Goal: Task Accomplishment & Management: Manage account settings

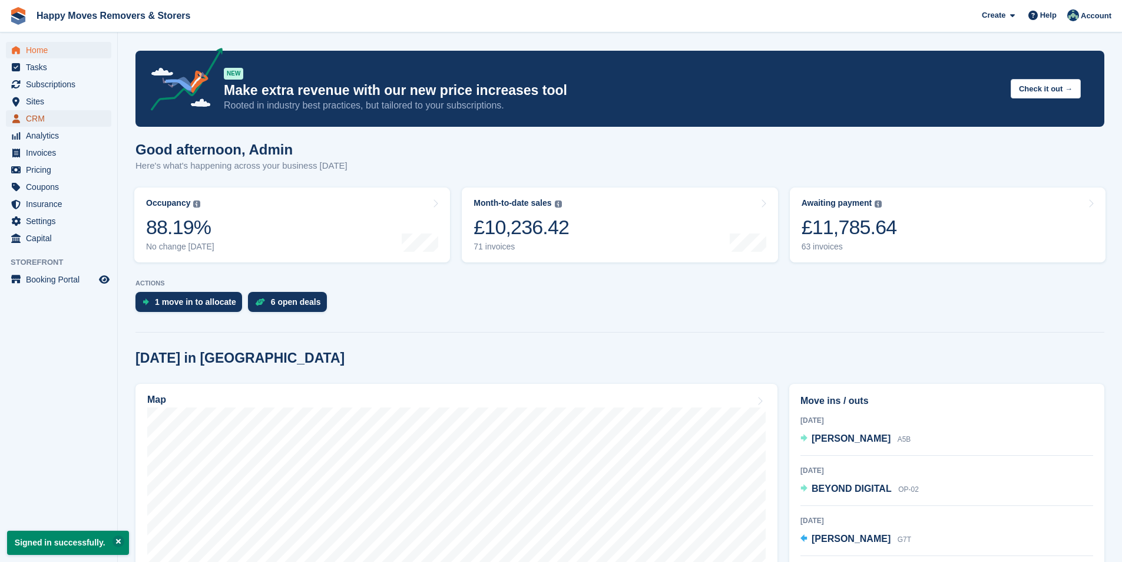
click at [39, 114] on span "CRM" at bounding box center [61, 118] width 71 height 16
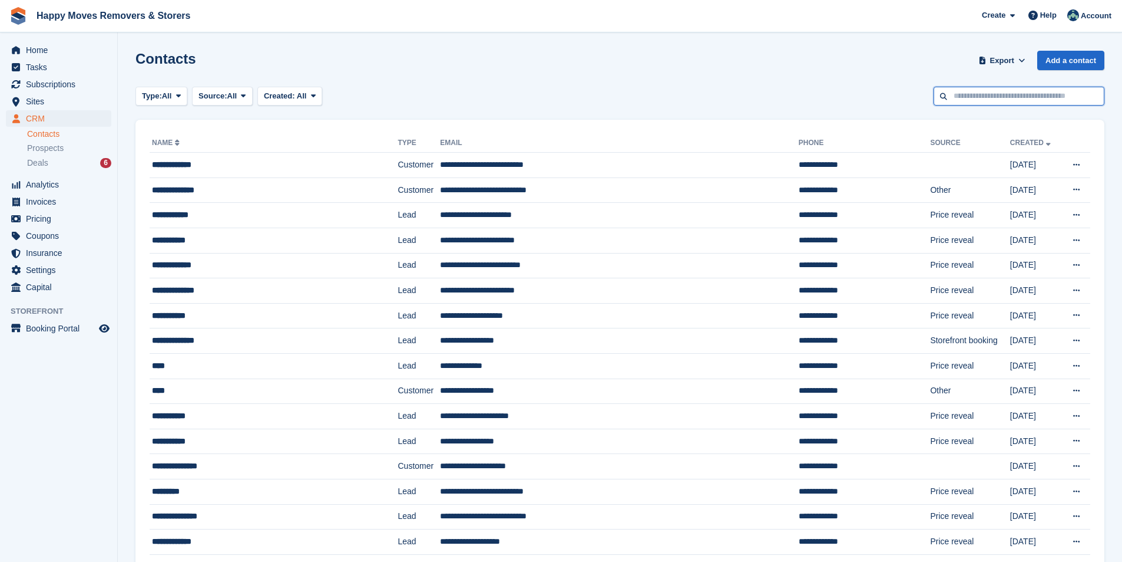
click at [989, 102] on input "text" at bounding box center [1019, 96] width 171 height 19
type input "****"
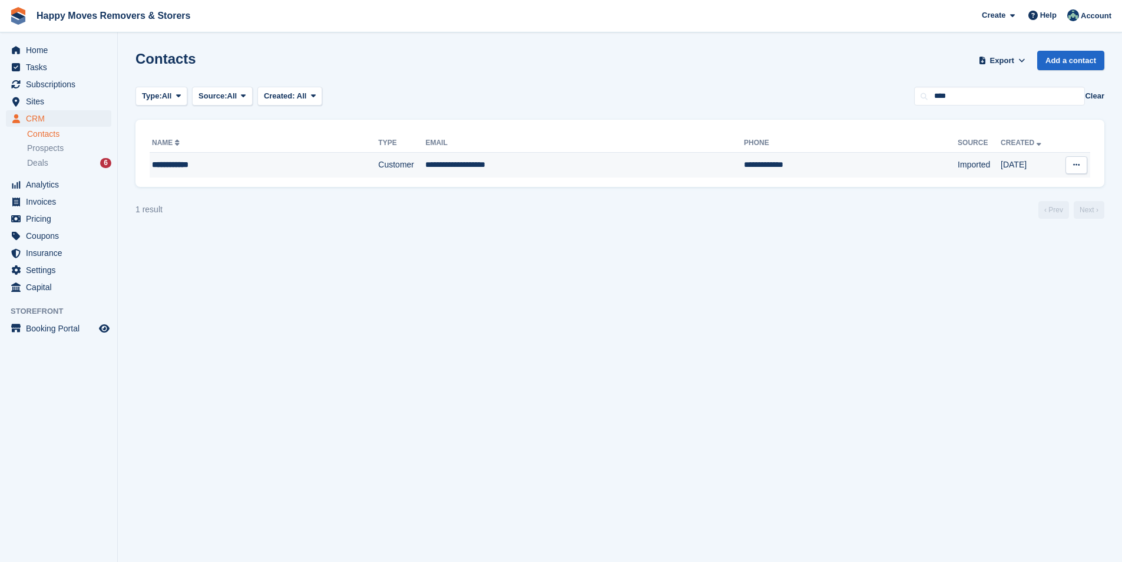
click at [450, 165] on td "**********" at bounding box center [584, 165] width 319 height 25
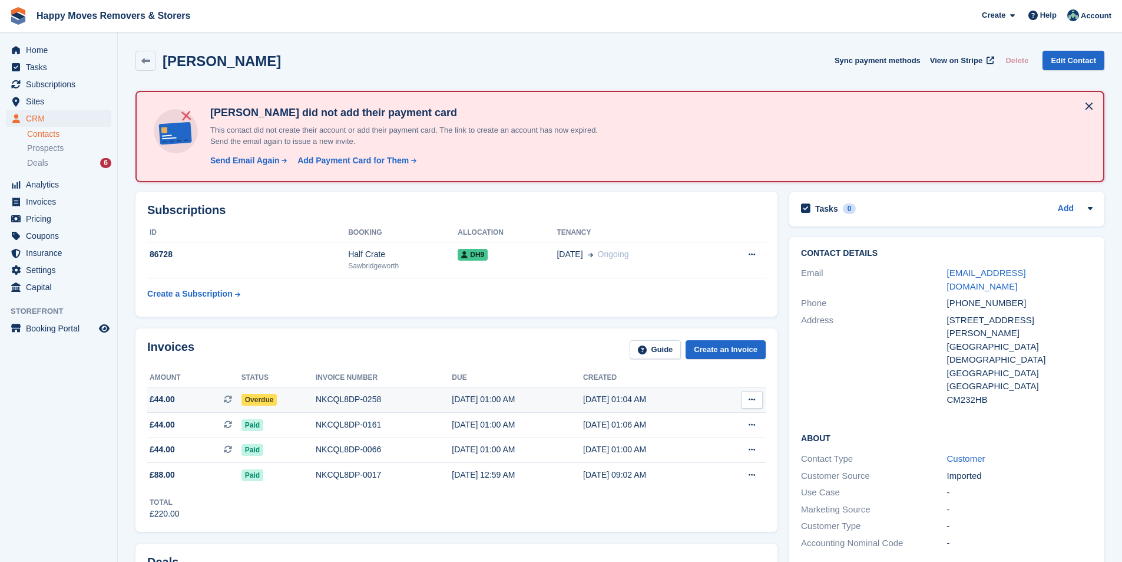
click at [256, 403] on span "Overdue" at bounding box center [260, 400] width 36 height 12
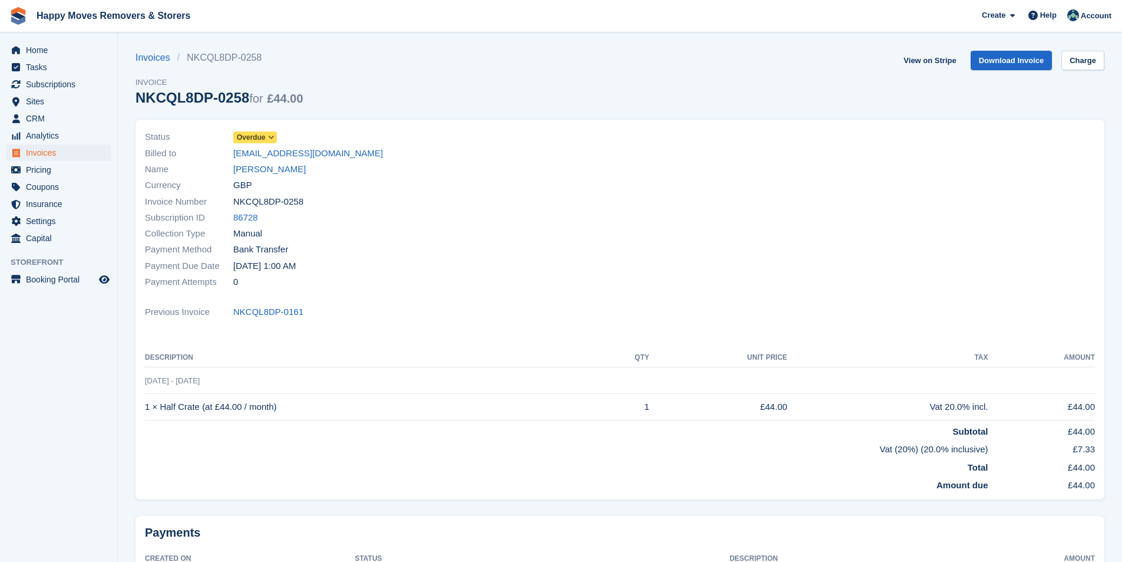
click at [273, 131] on span "Overdue" at bounding box center [255, 137] width 44 height 12
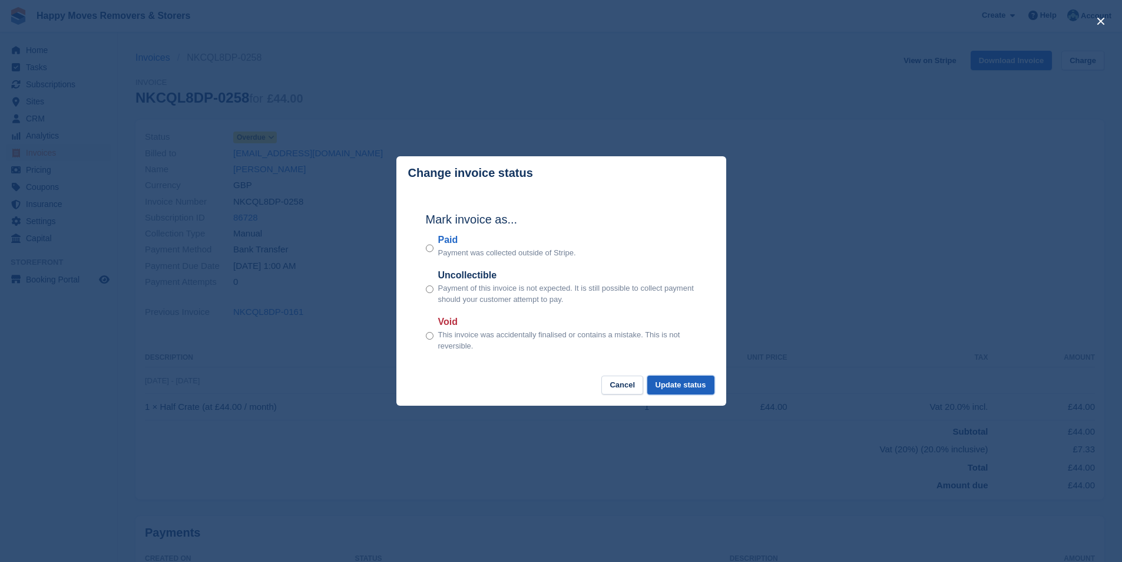
click at [698, 387] on button "Update status" at bounding box center [681, 384] width 67 height 19
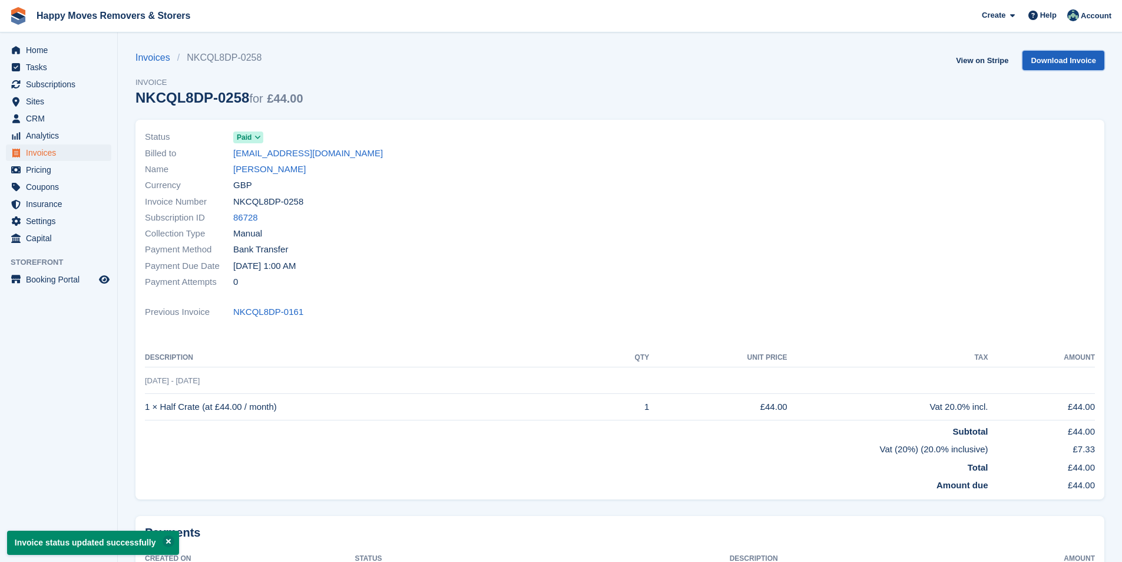
click at [1071, 62] on link "Download Invoice" at bounding box center [1064, 60] width 82 height 19
click at [283, 167] on link "TONY CLAXTON" at bounding box center [269, 170] width 72 height 14
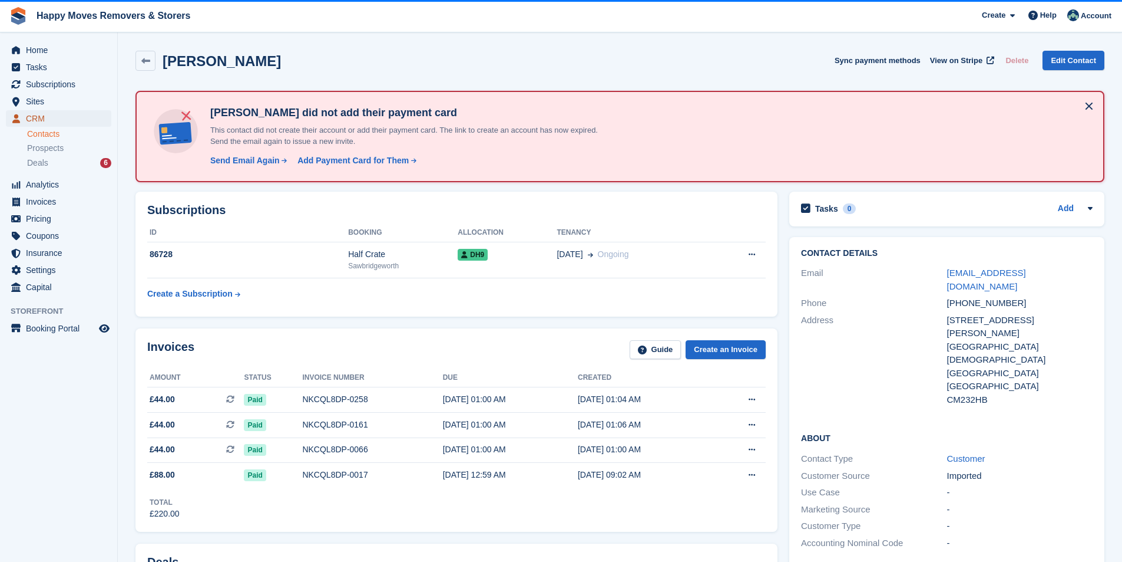
click at [47, 117] on span "CRM" at bounding box center [61, 118] width 71 height 16
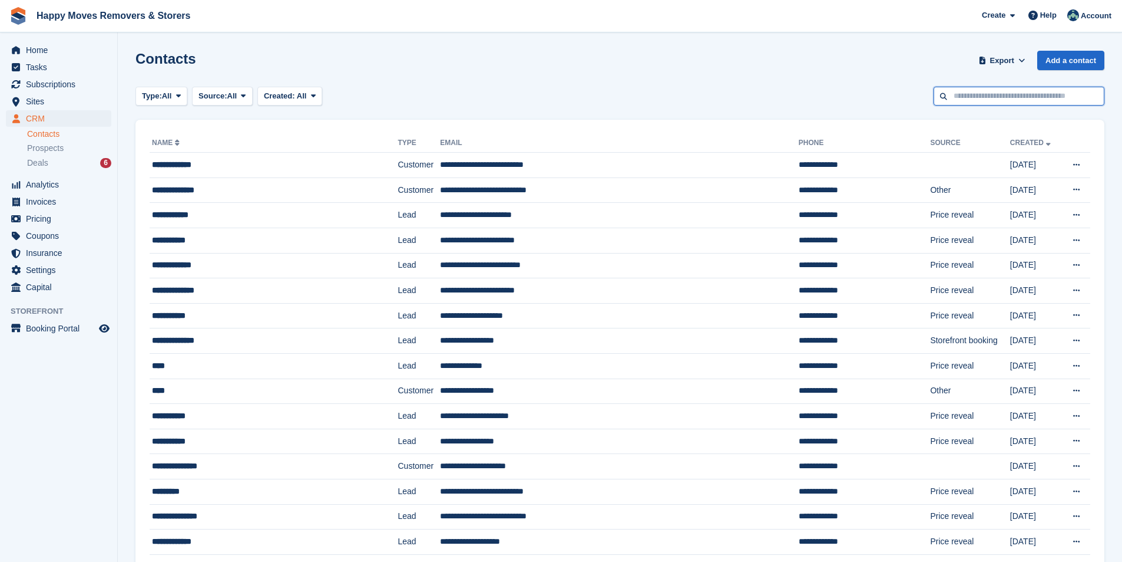
click at [1035, 97] on input "text" at bounding box center [1019, 96] width 171 height 19
type input "*****"
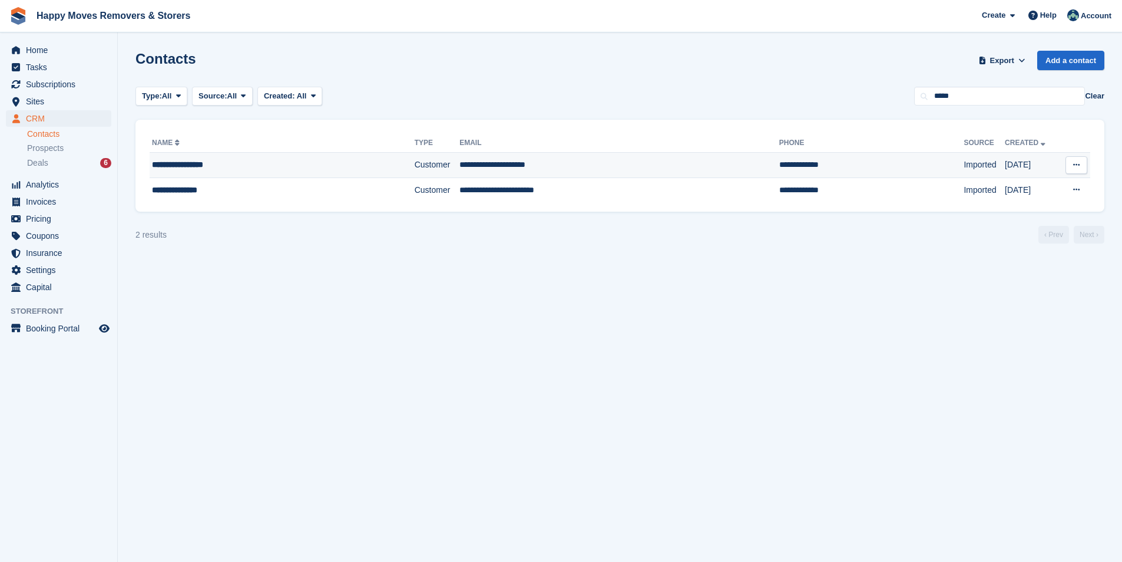
click at [319, 158] on div "**********" at bounding box center [256, 164] width 208 height 12
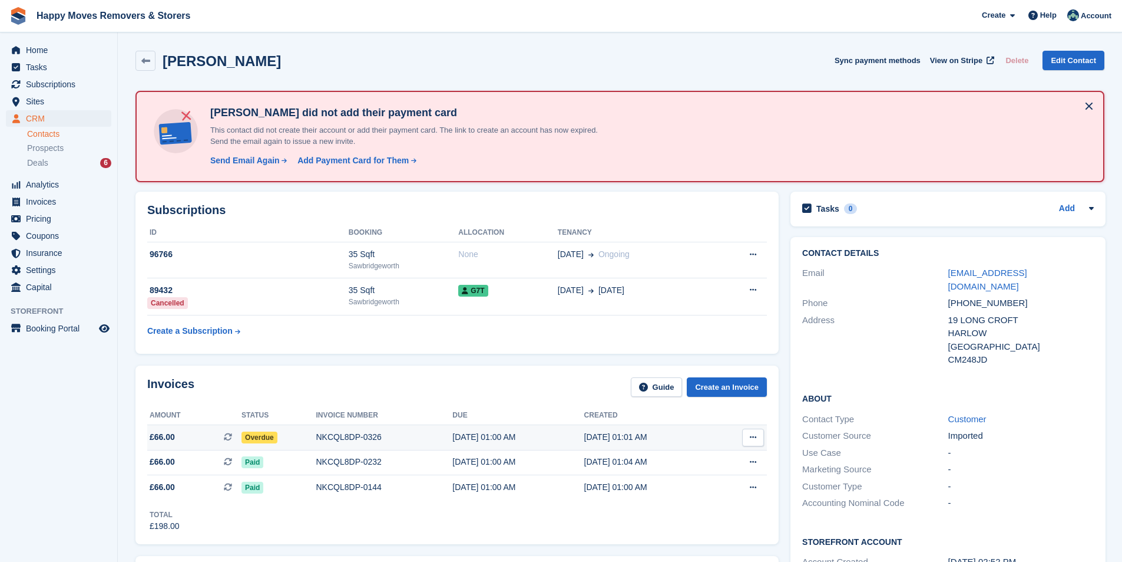
click at [262, 437] on span "Overdue" at bounding box center [260, 437] width 36 height 12
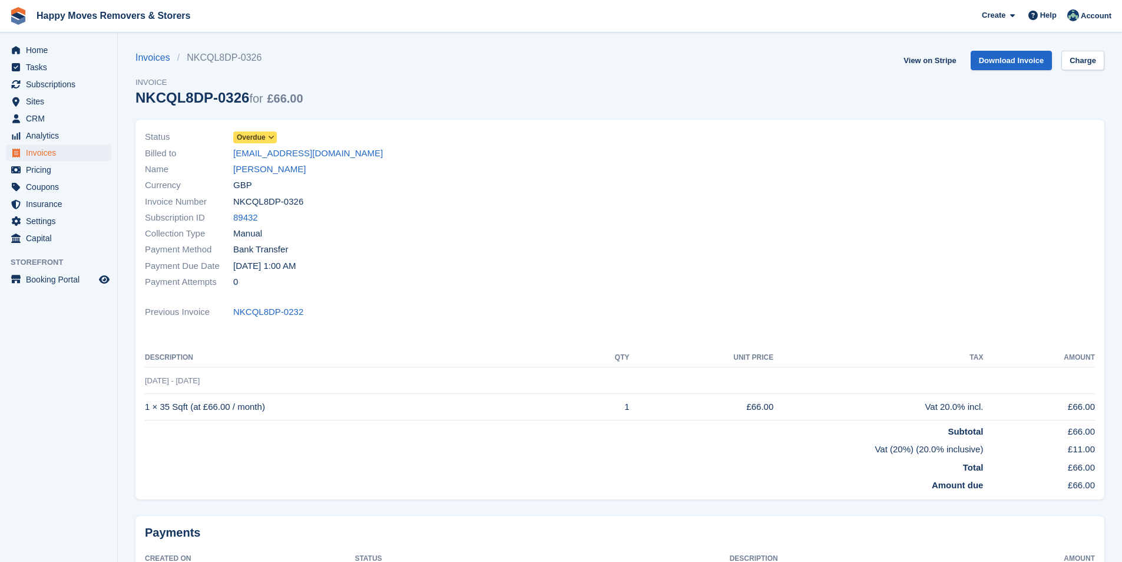
click at [269, 134] on icon at bounding box center [271, 137] width 6 height 7
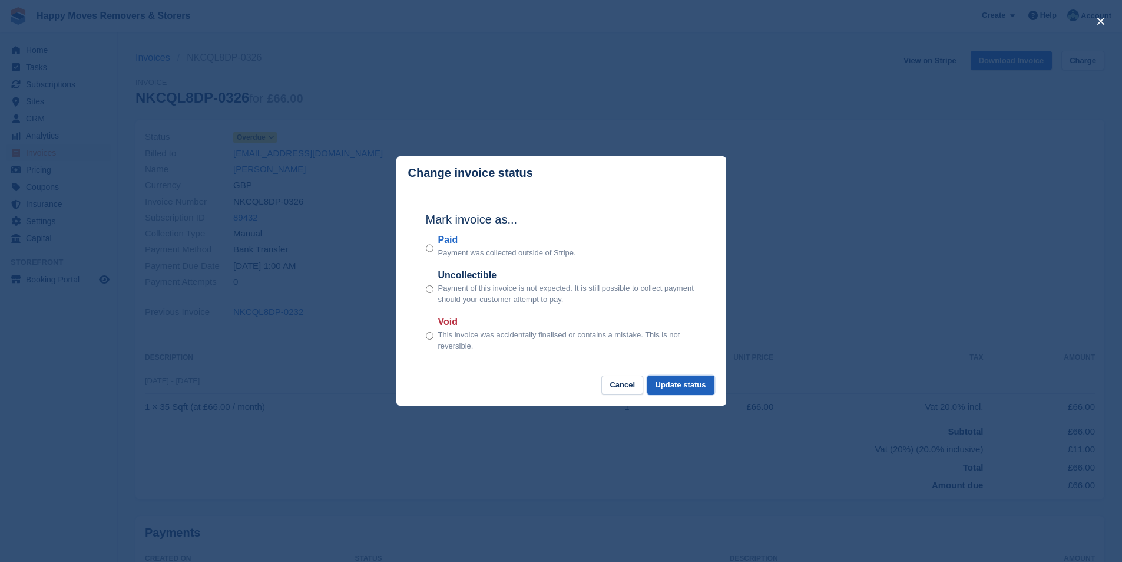
click at [677, 390] on button "Update status" at bounding box center [681, 384] width 67 height 19
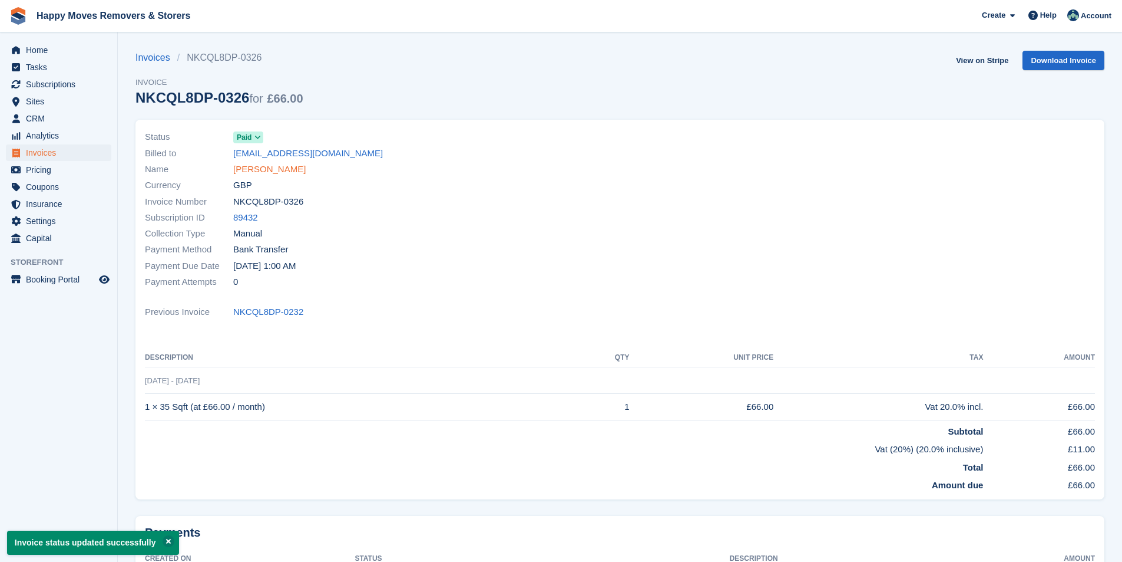
click at [279, 164] on link "[PERSON_NAME]" at bounding box center [269, 170] width 72 height 14
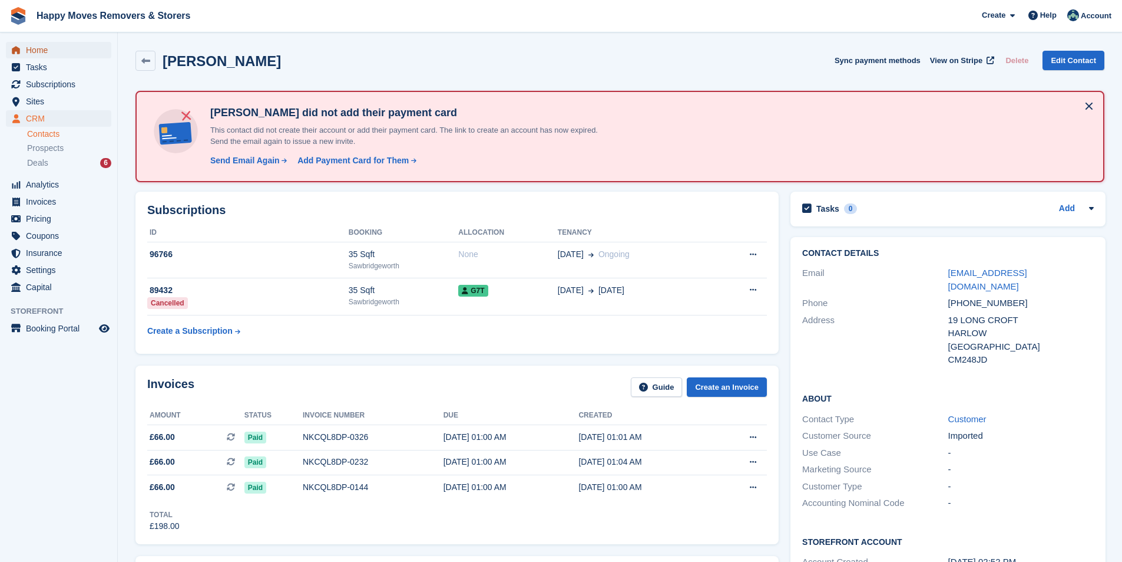
click at [37, 56] on span "Home" at bounding box center [61, 50] width 71 height 16
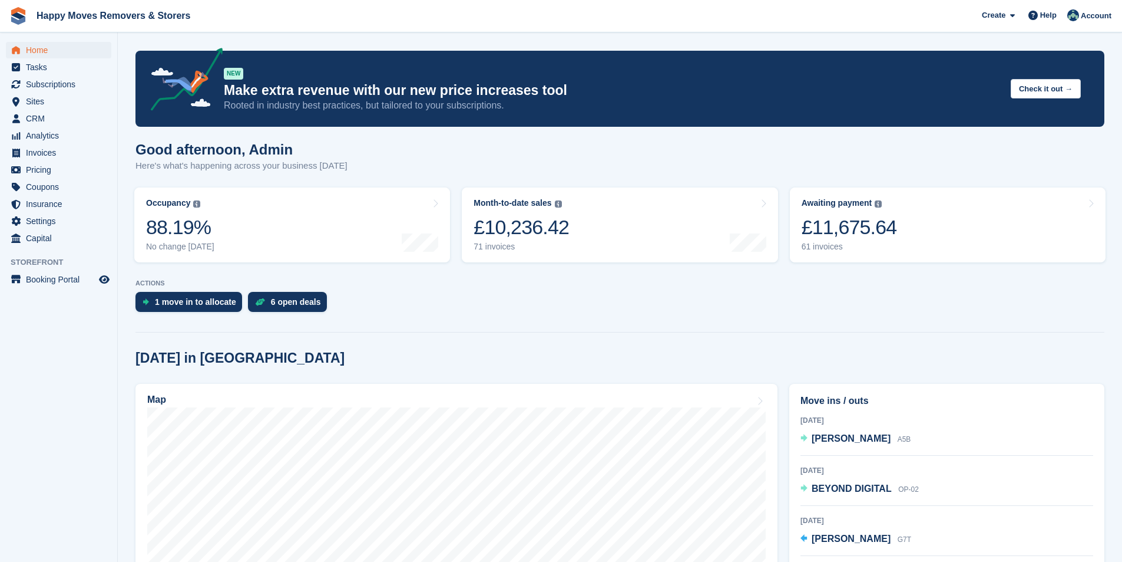
click at [867, 233] on div "£11,675.64" at bounding box center [849, 227] width 95 height 24
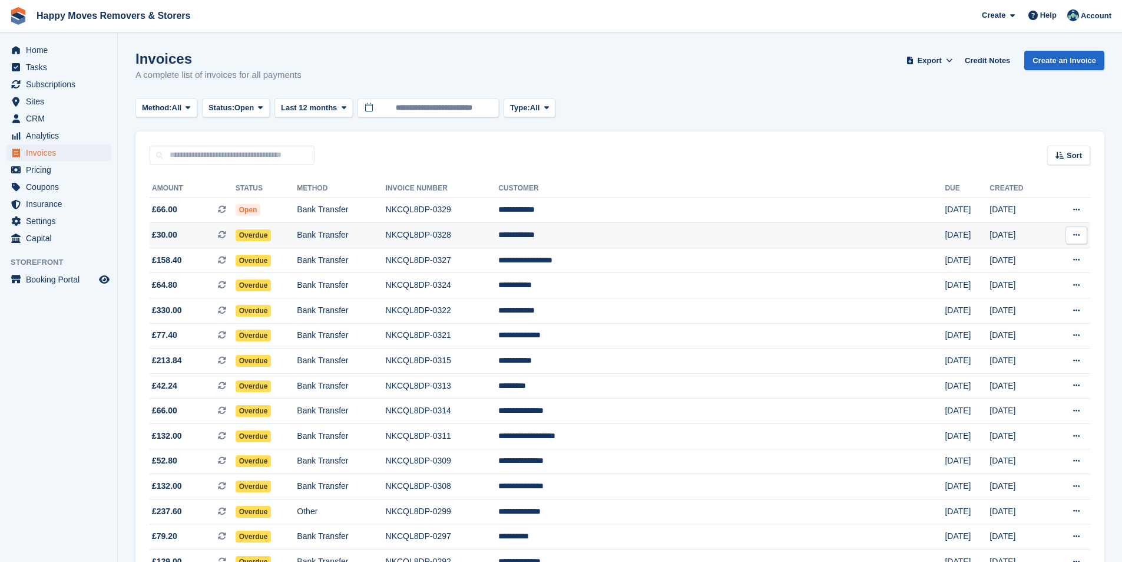
click at [272, 239] on span "Overdue" at bounding box center [254, 235] width 36 height 12
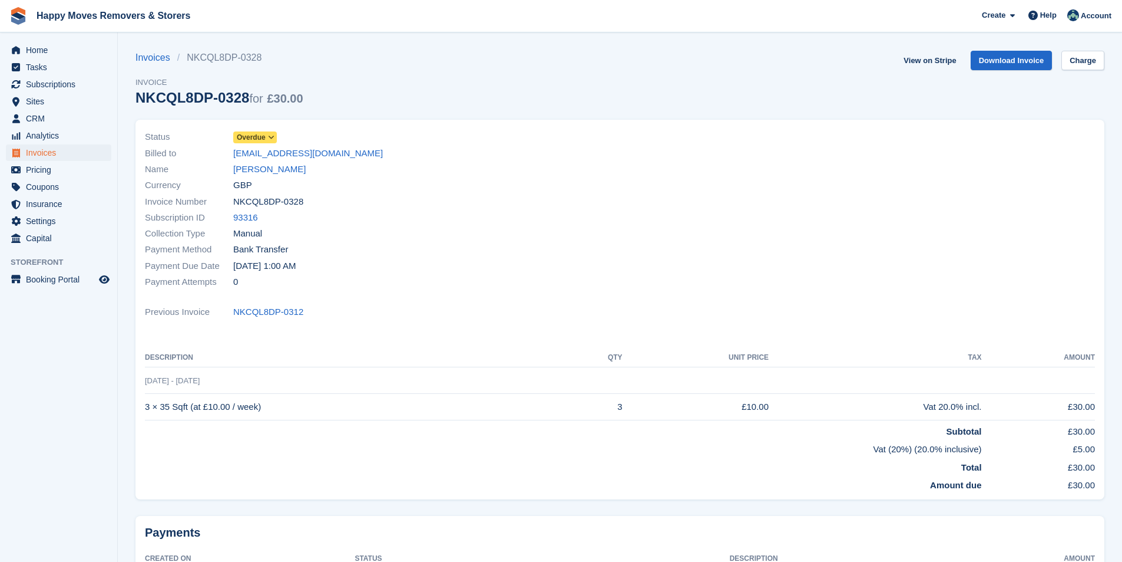
click at [275, 140] on span at bounding box center [271, 137] width 9 height 9
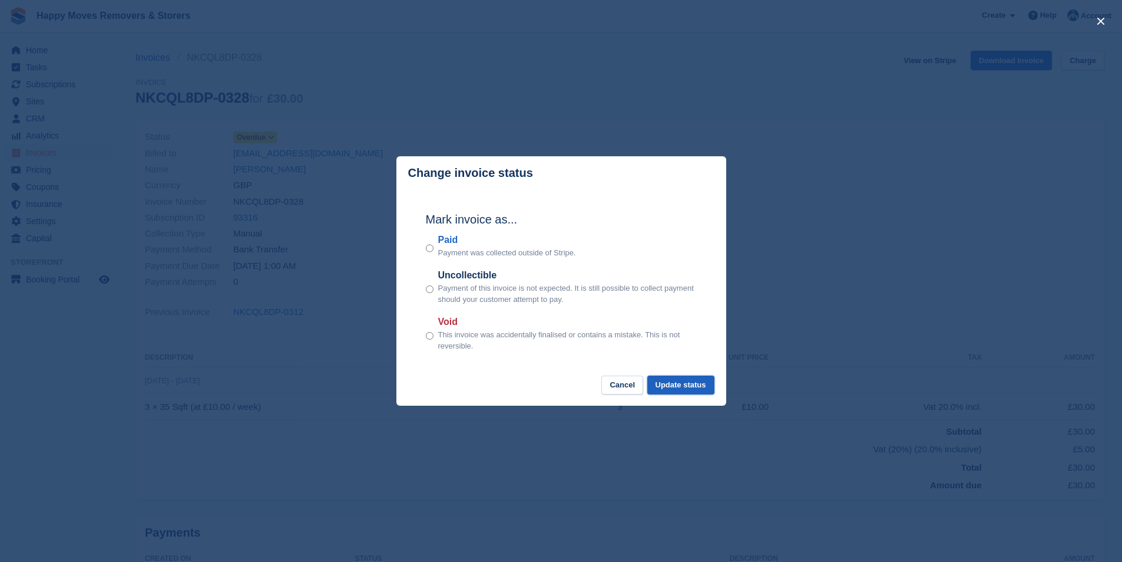
click at [683, 386] on button "Update status" at bounding box center [681, 384] width 67 height 19
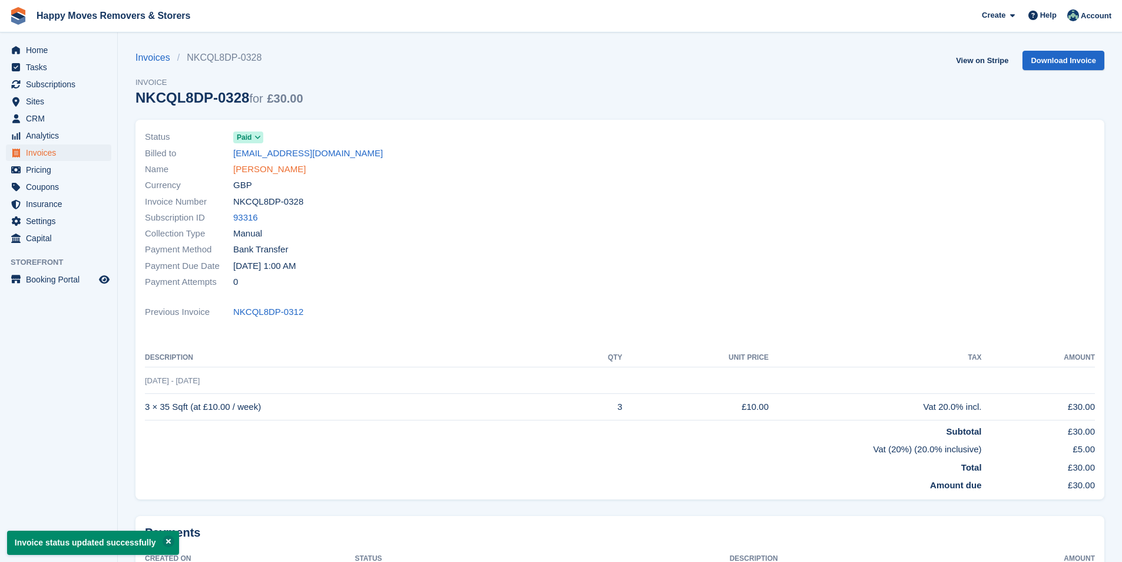
click at [280, 167] on link "JOYCE VENNER" at bounding box center [269, 170] width 72 height 14
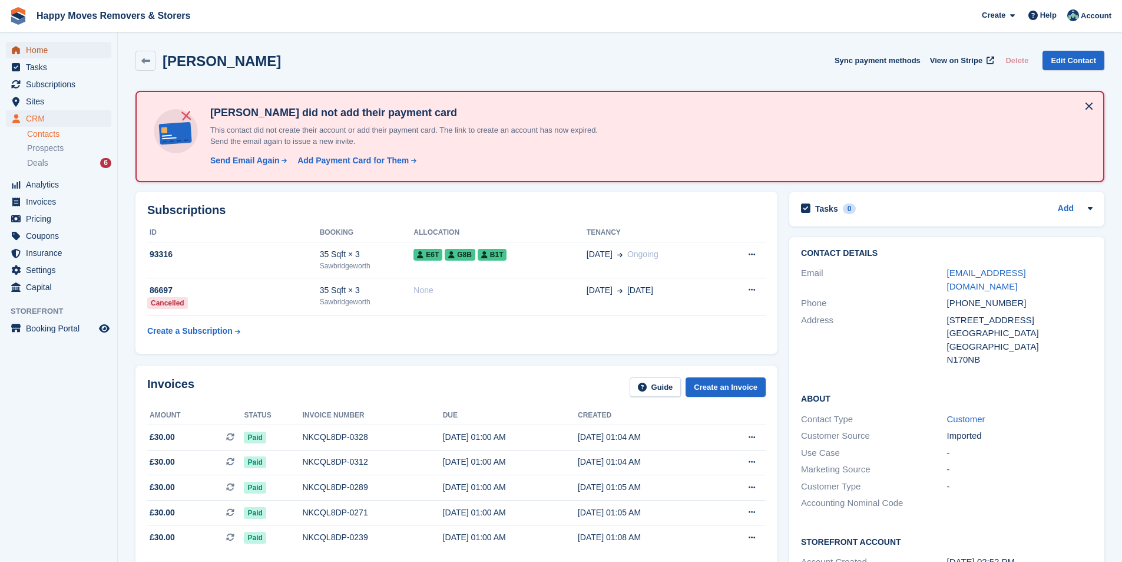
click at [32, 42] on span "Home" at bounding box center [61, 50] width 71 height 16
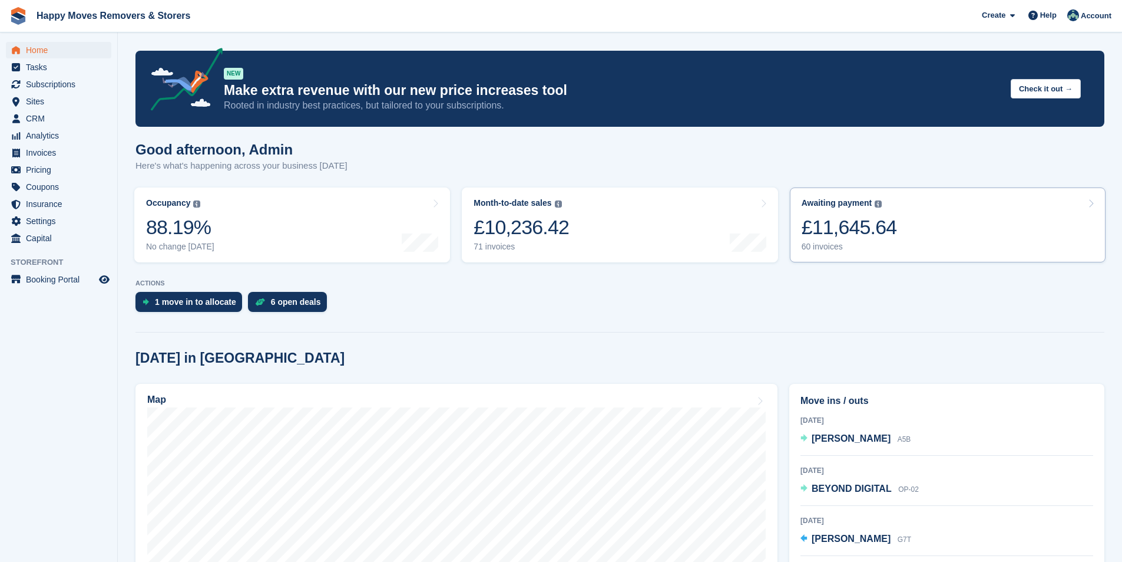
click at [864, 233] on div "£11,645.64" at bounding box center [849, 227] width 95 height 24
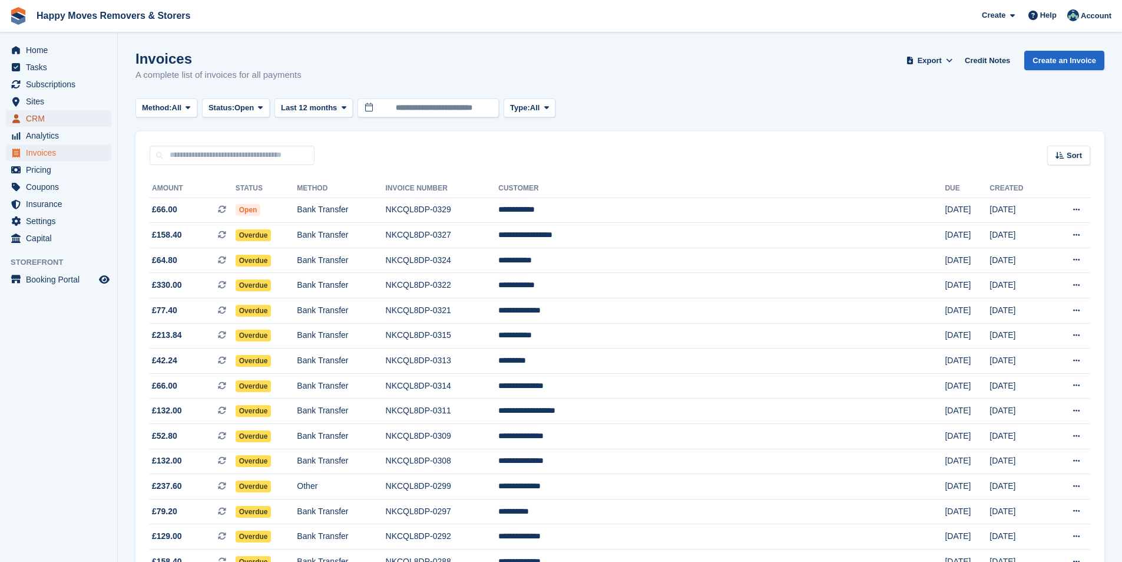
click at [48, 118] on span "CRM" at bounding box center [61, 118] width 71 height 16
